Goal: Information Seeking & Learning: Understand process/instructions

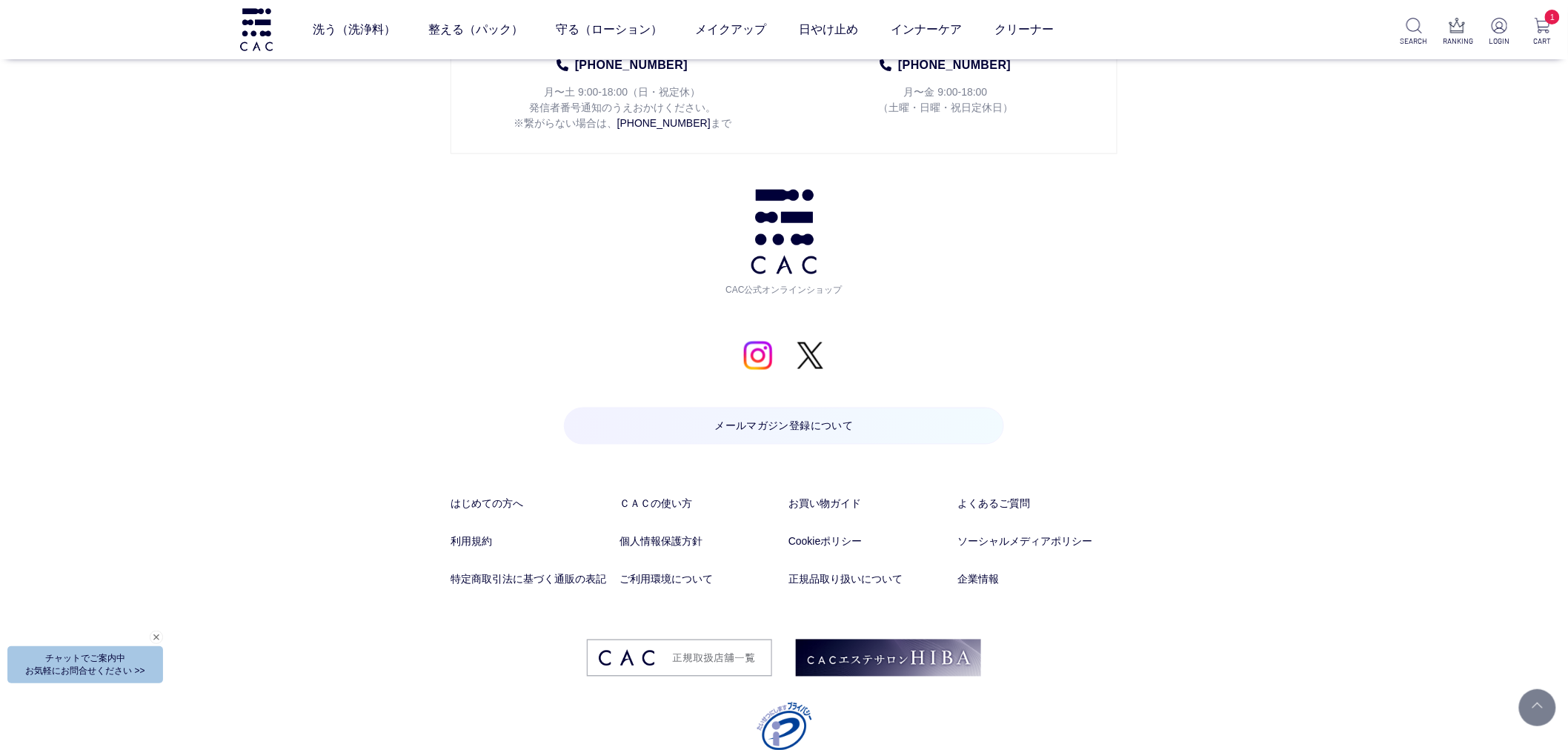
scroll to position [7786, 0]
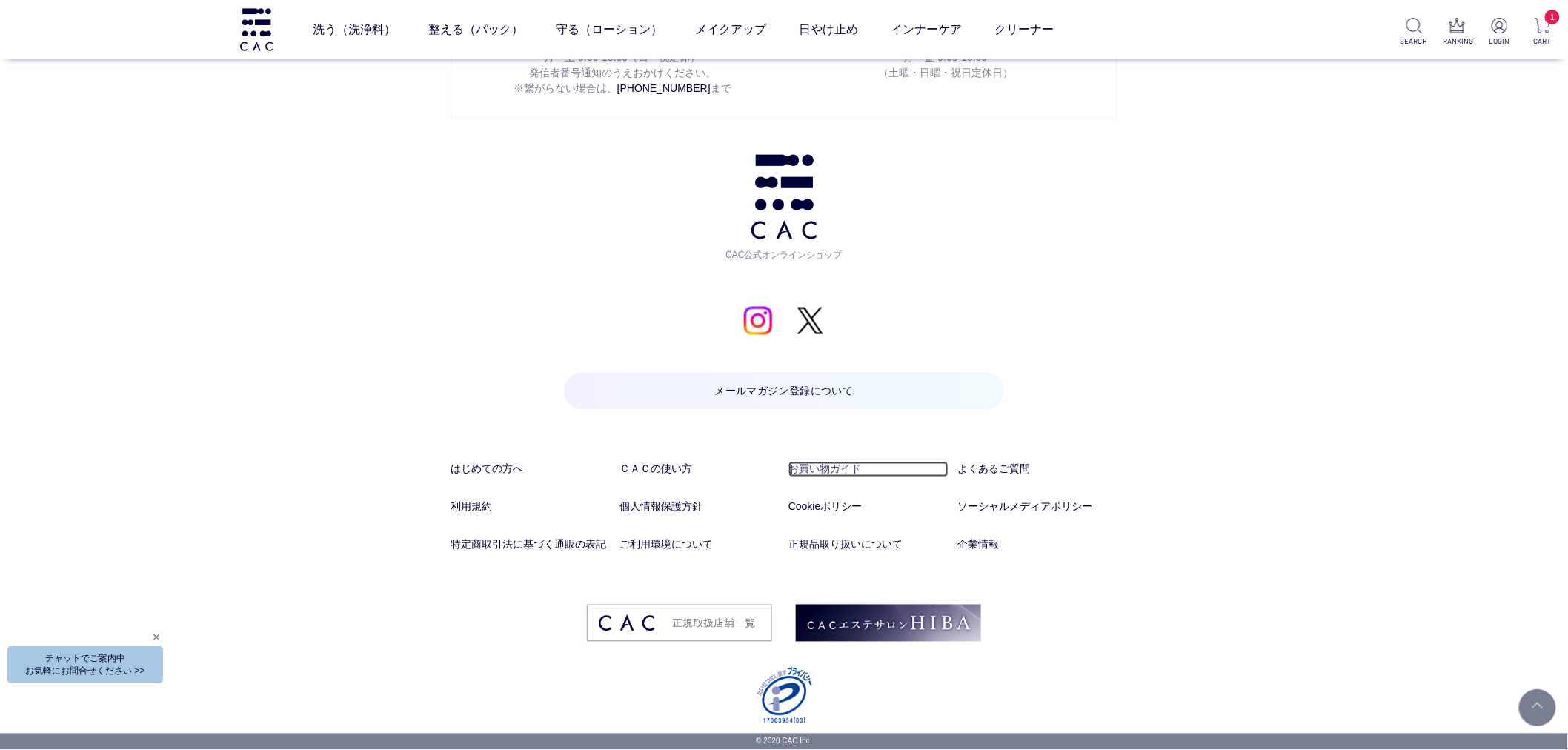
click at [843, 464] on link "お買い物ガイド" at bounding box center [868, 470] width 160 height 16
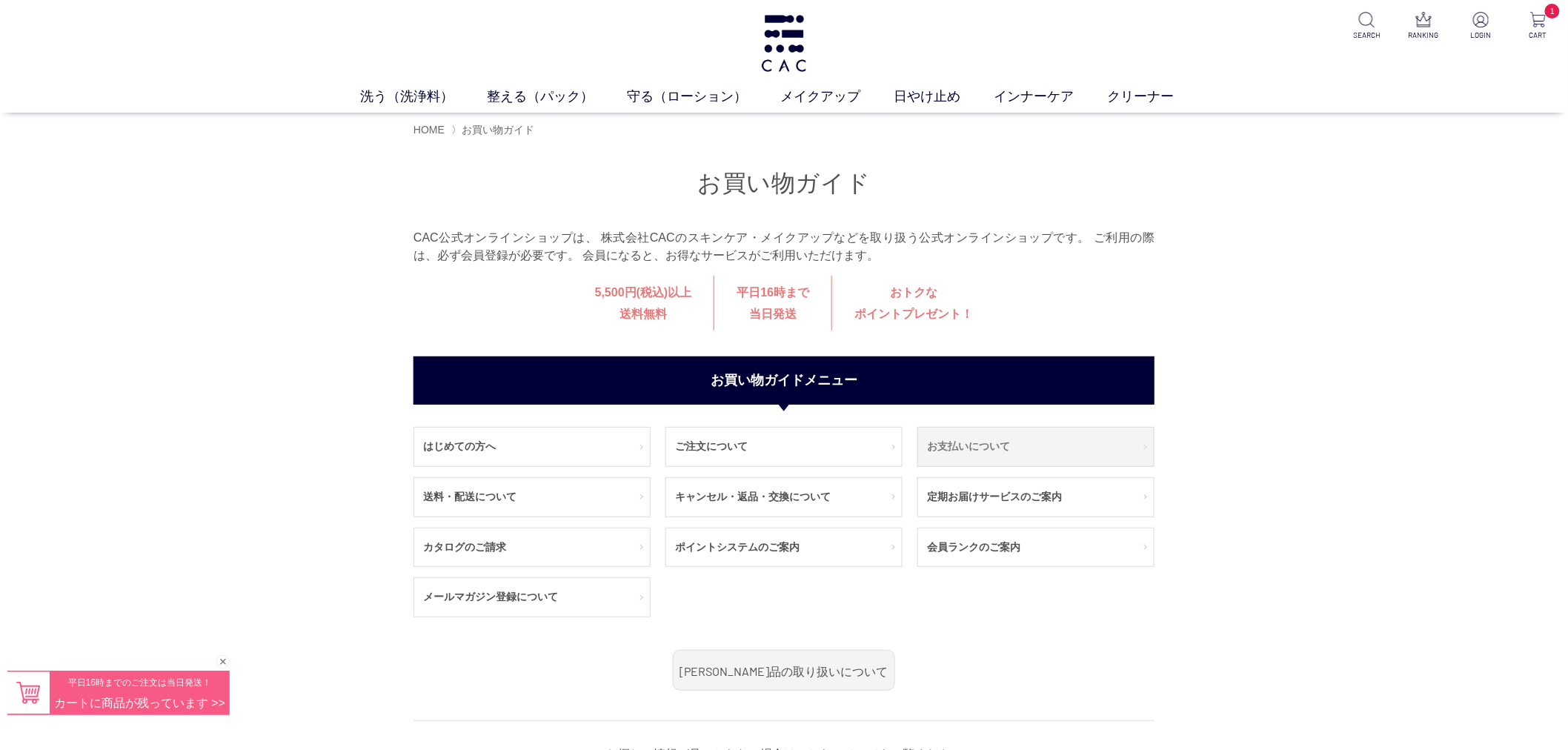
click at [952, 449] on link "お支払いについて" at bounding box center [1036, 446] width 236 height 38
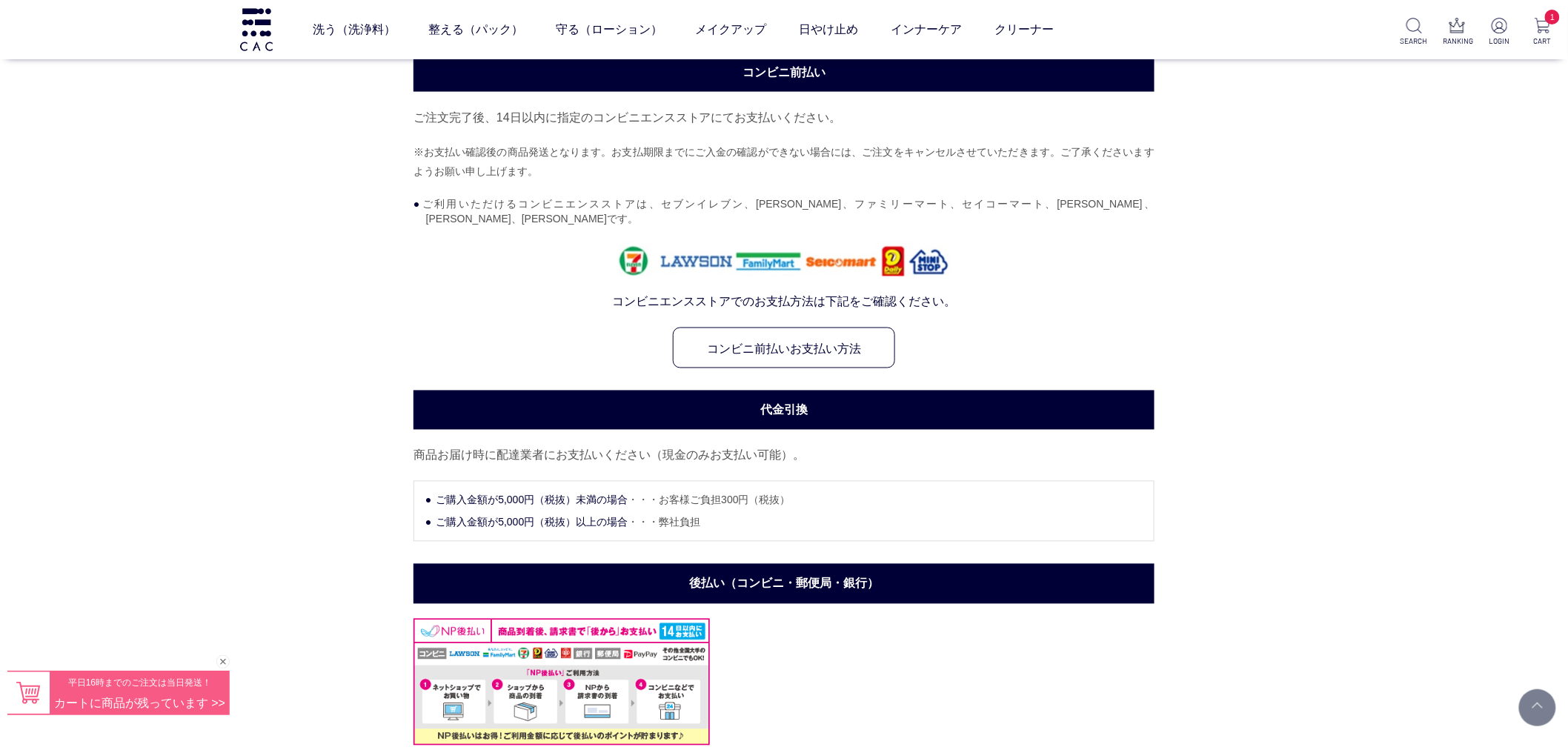
scroll to position [905, 0]
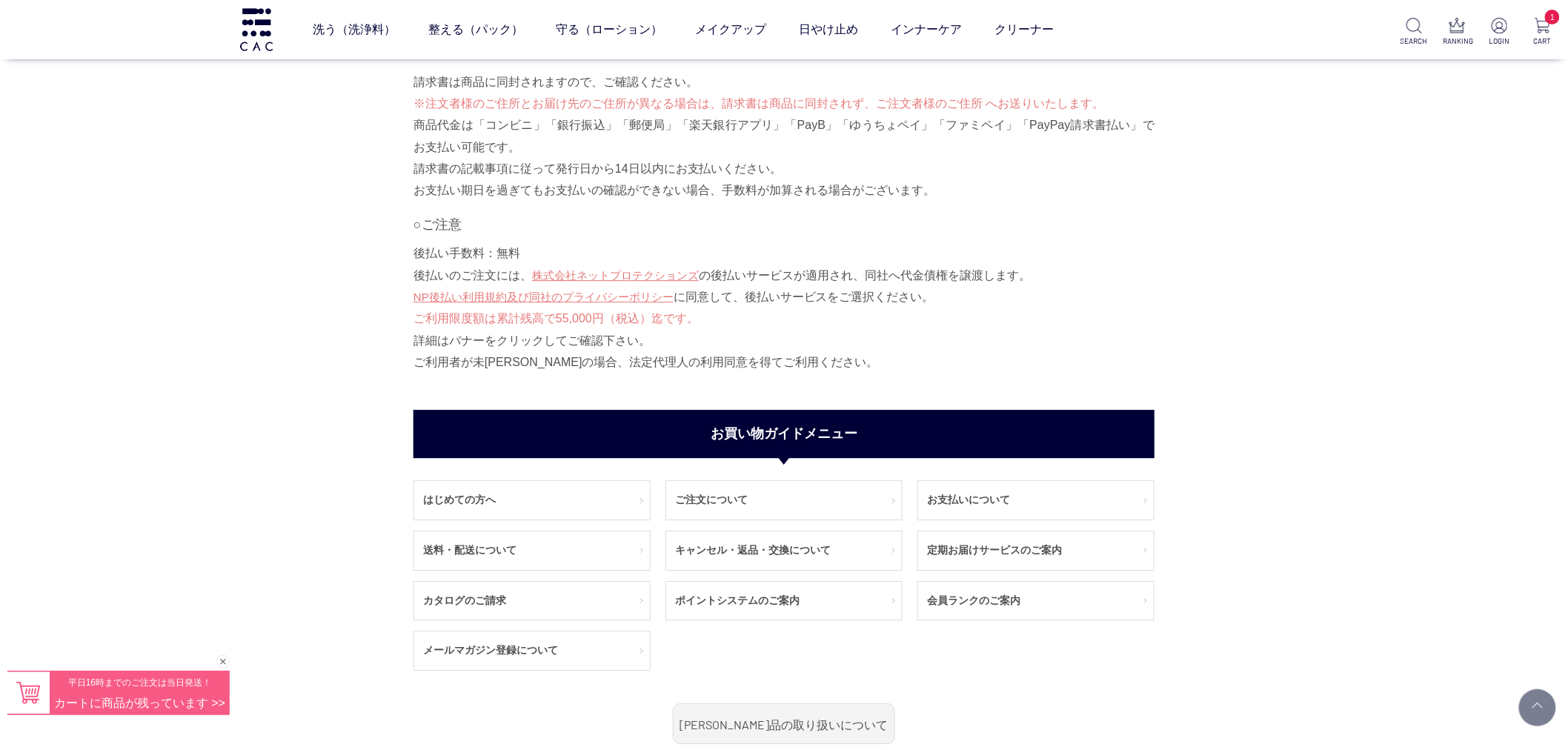
scroll to position [1647, 0]
